Goal: Transaction & Acquisition: Purchase product/service

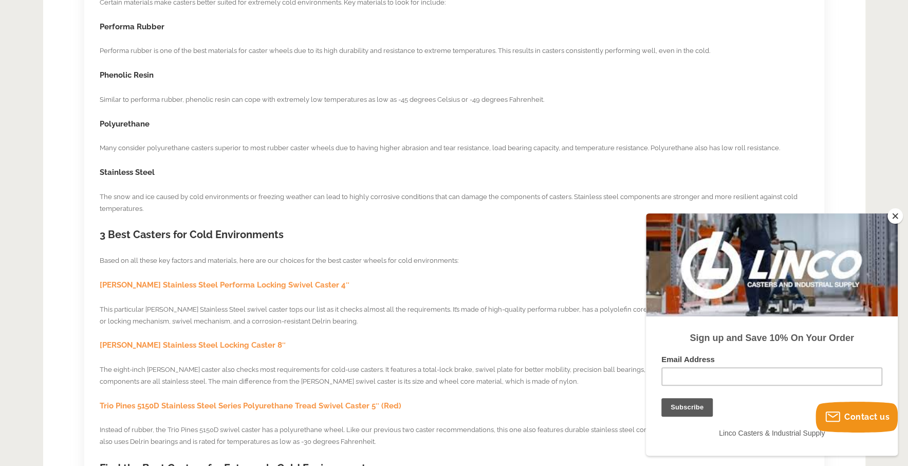
click at [899, 215] on button "Close" at bounding box center [895, 215] width 15 height 15
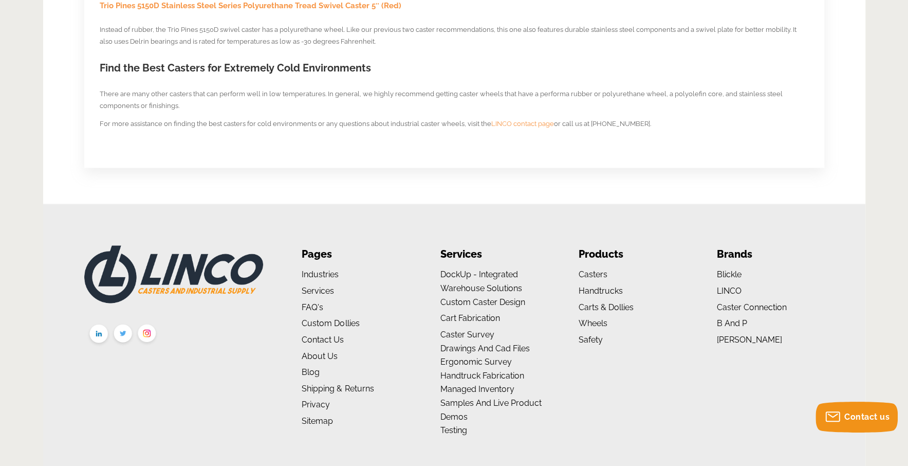
scroll to position [1234, 0]
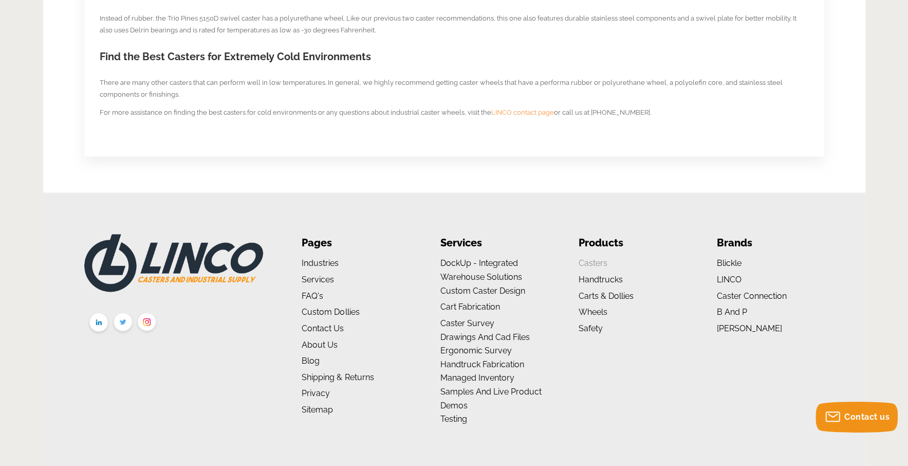
click at [596, 262] on link "Casters" at bounding box center [592, 263] width 29 height 10
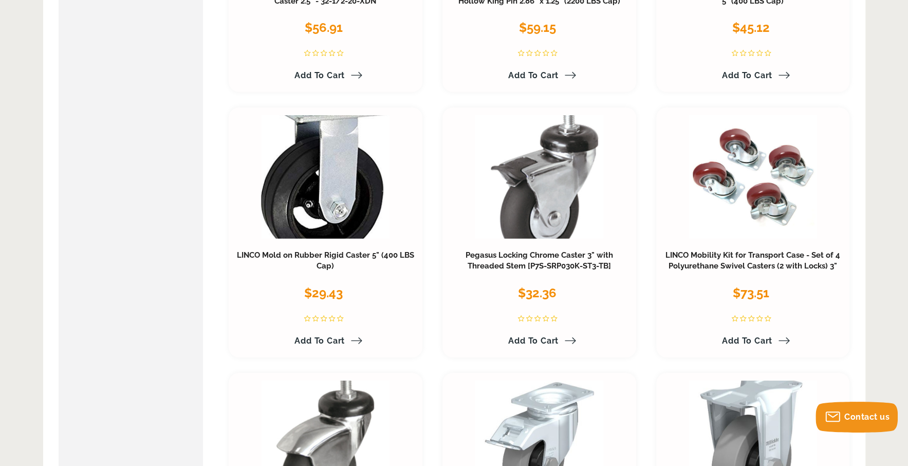
scroll to position [5038, 0]
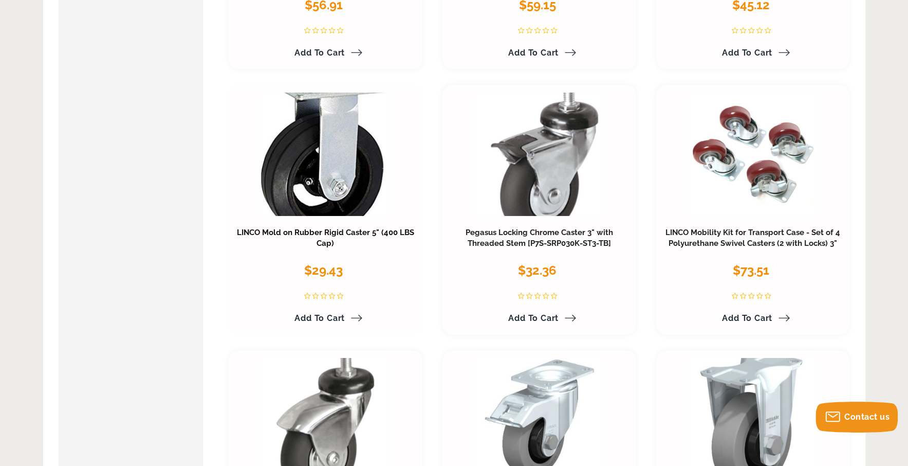
click at [331, 234] on link "LINCO Mold on Rubber Rigid Caster 5" (400 LBS Cap)" at bounding box center [325, 238] width 177 height 21
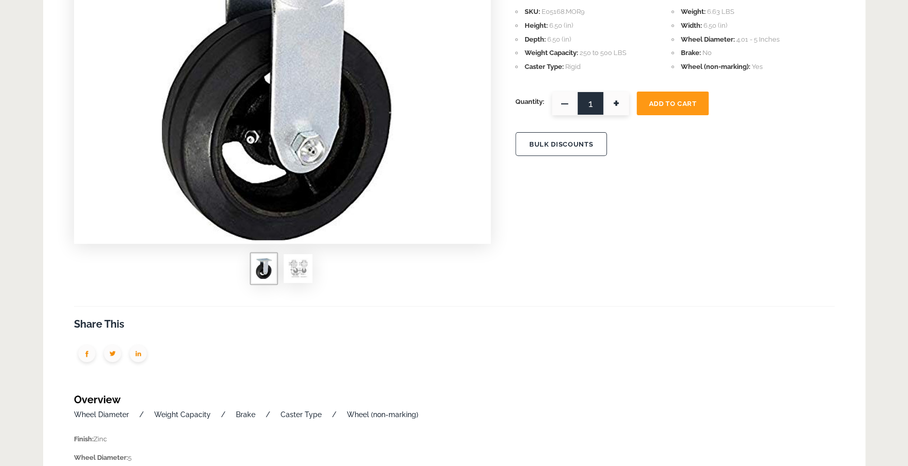
scroll to position [206, 0]
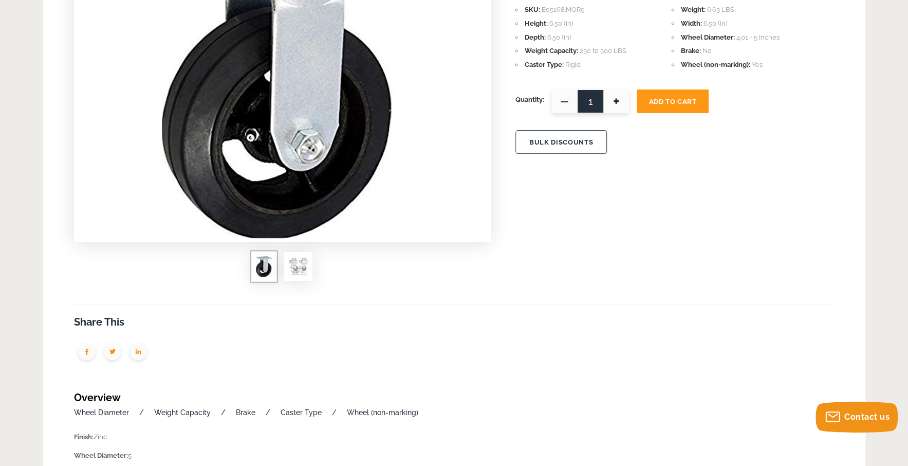
click at [305, 261] on img at bounding box center [298, 266] width 21 height 21
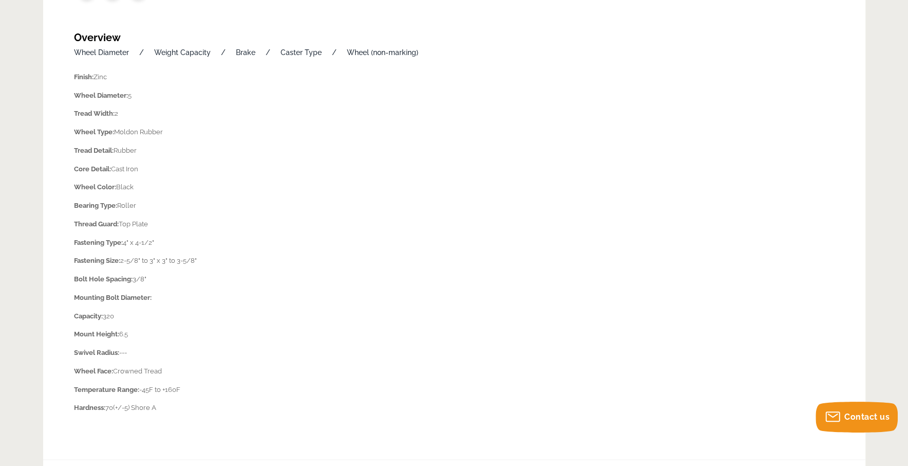
scroll to position [0, 0]
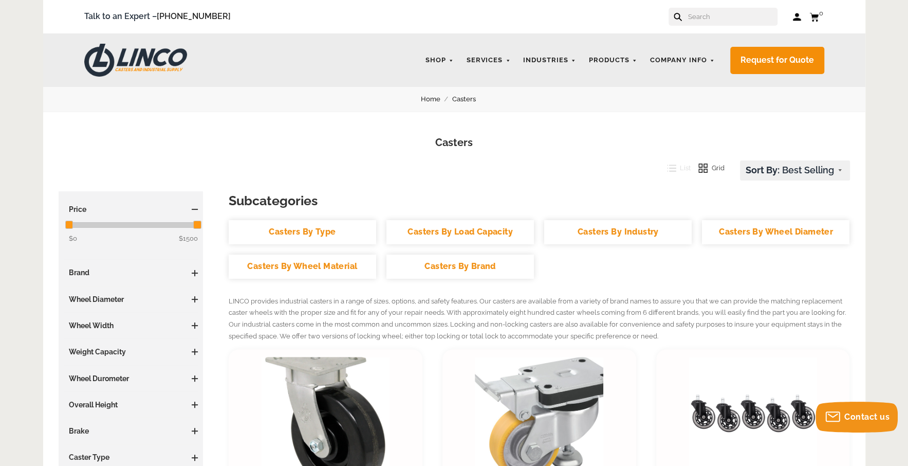
click at [620, 232] on link "Casters By Industry" at bounding box center [618, 232] width 148 height 24
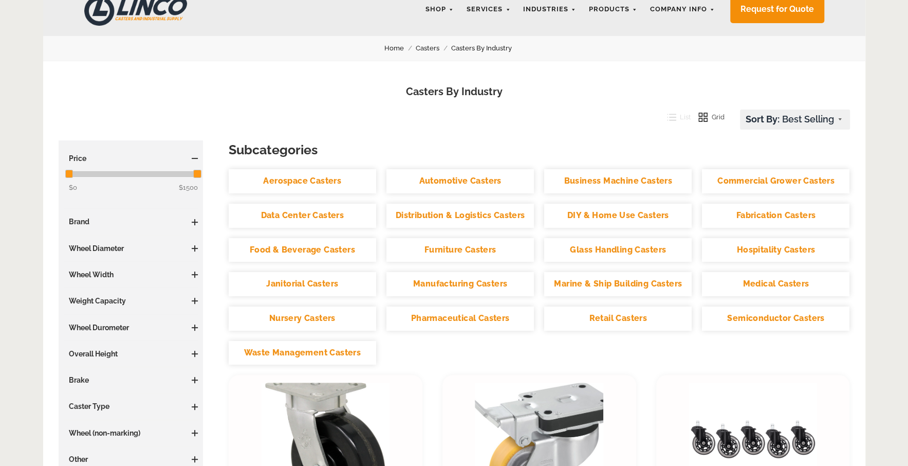
scroll to position [51, 0]
click at [309, 251] on link "Food & Beverage Casters" at bounding box center [303, 249] width 148 height 24
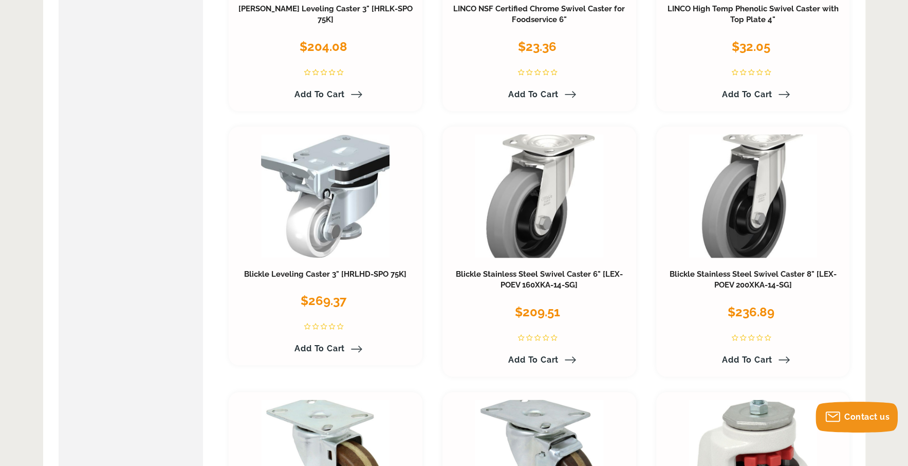
scroll to position [668, 0]
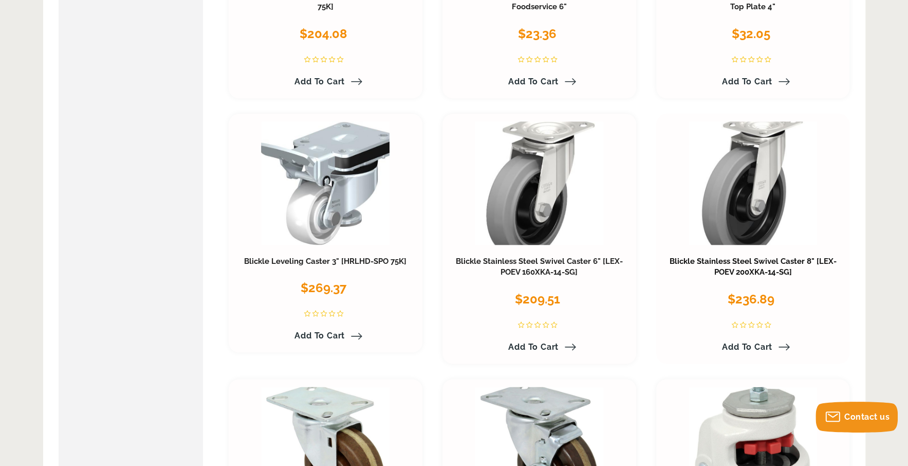
click at [755, 264] on link "Blickle Stainless Steel Swivel Caster 8" [LEX-POEV 200XKA-14-SG]" at bounding box center [753, 267] width 167 height 21
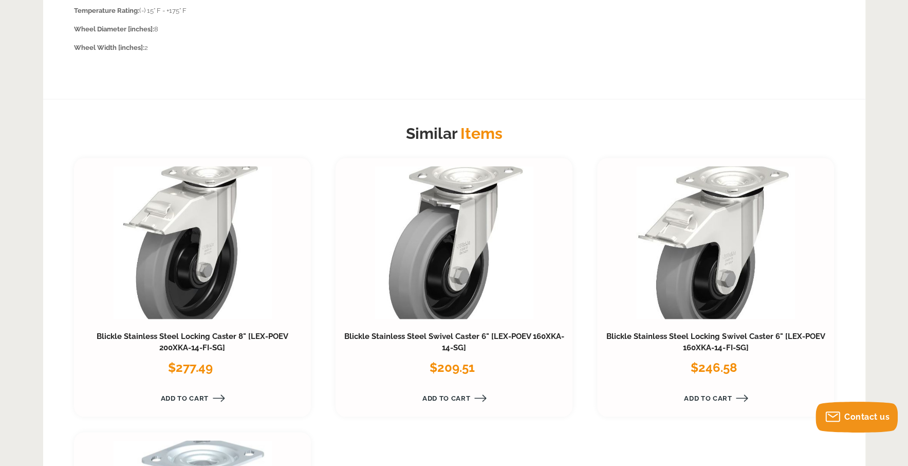
scroll to position [771, 0]
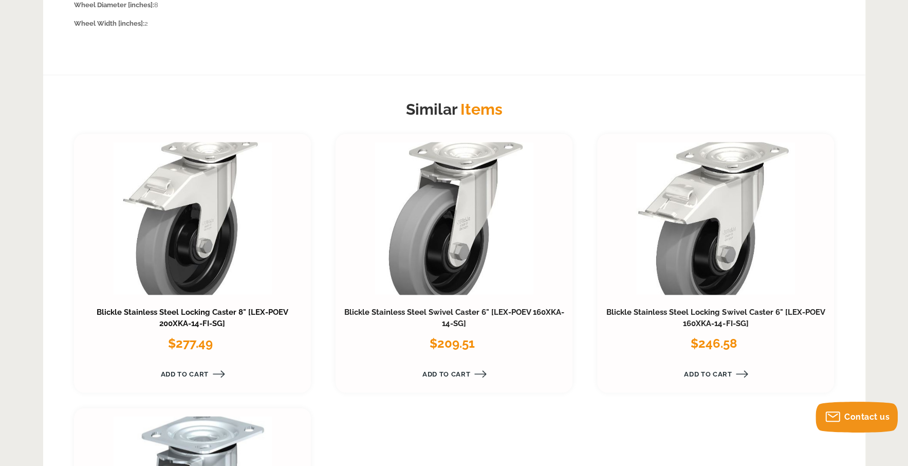
click at [181, 313] on link "Blickle Stainless Steel Locking Caster 8" [LEX-POEV 200XKA-14-FI-SG]" at bounding box center [193, 317] width 192 height 21
